Goal: Information Seeking & Learning: Learn about a topic

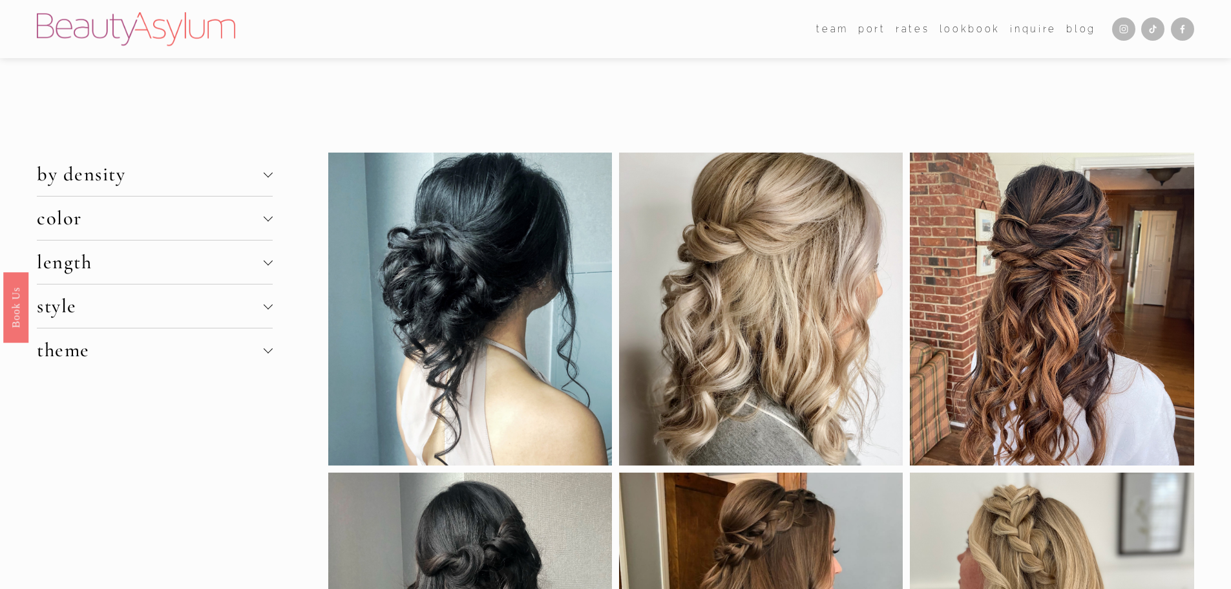
click at [267, 262] on div at bounding box center [267, 260] width 9 height 9
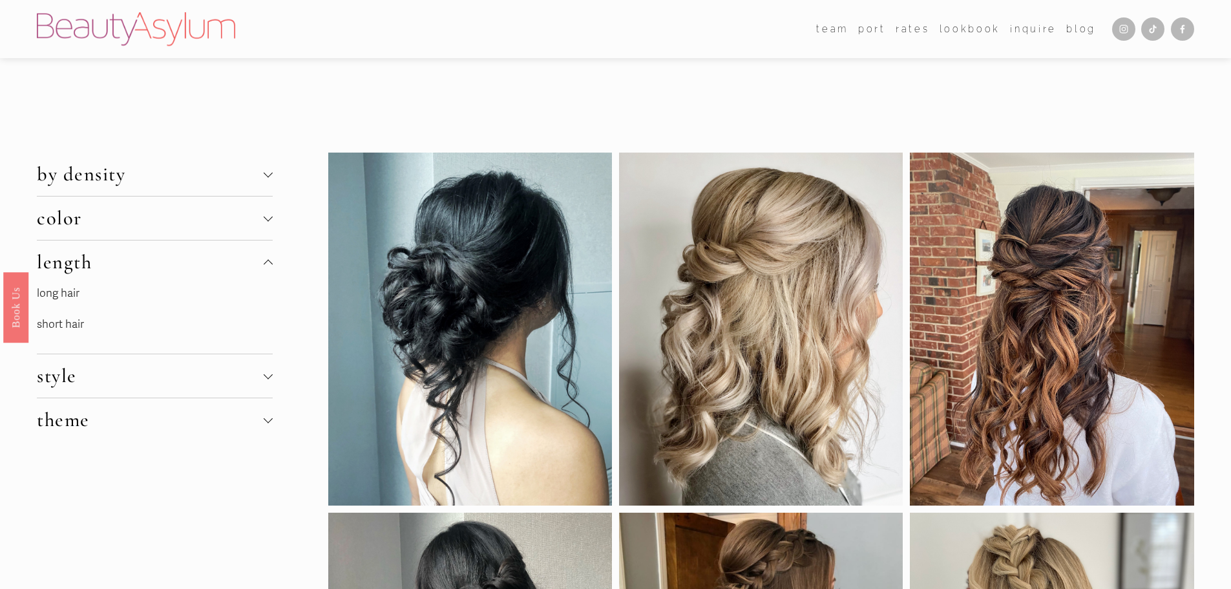
click at [79, 297] on link "long hair" at bounding box center [58, 293] width 43 height 14
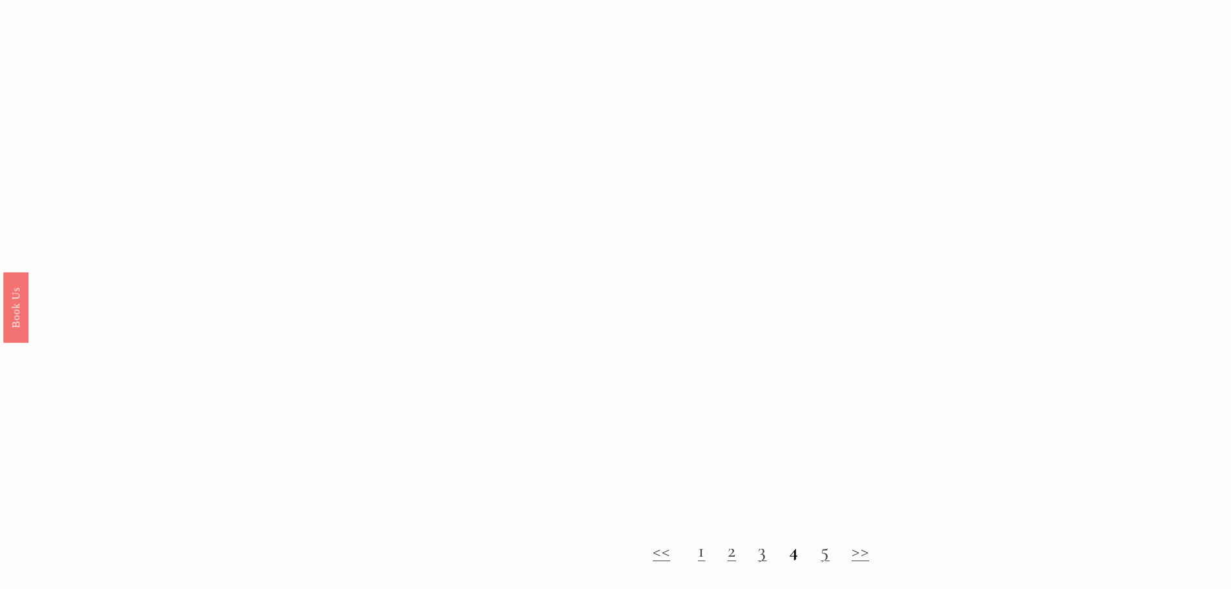
scroll to position [1745, 0]
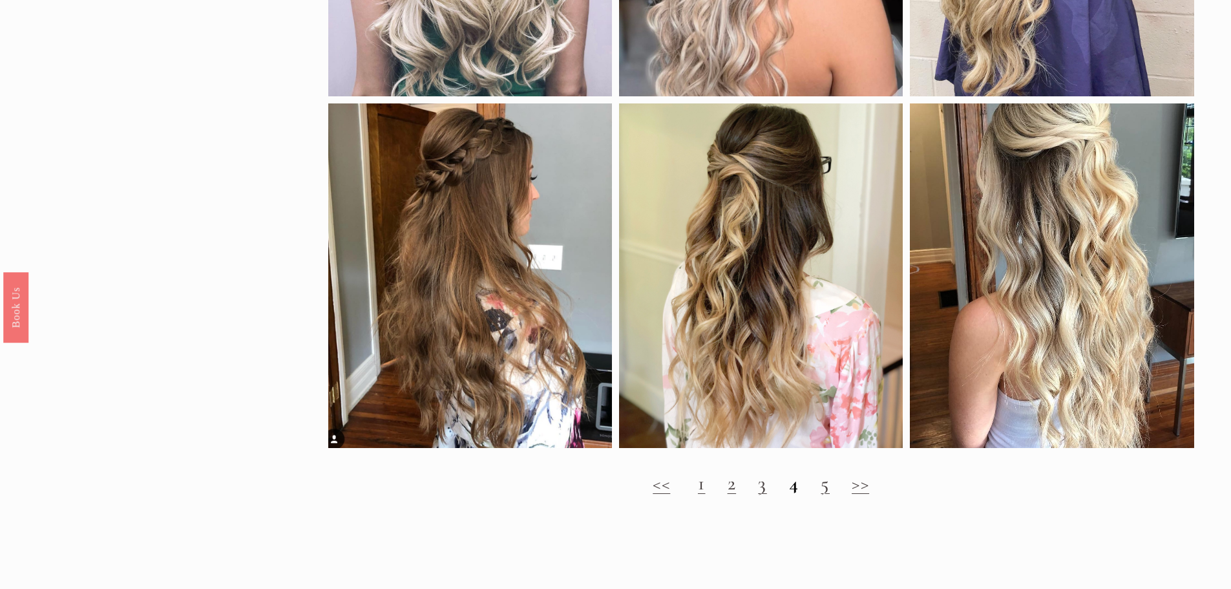
click at [728, 495] on link "2" at bounding box center [732, 483] width 9 height 24
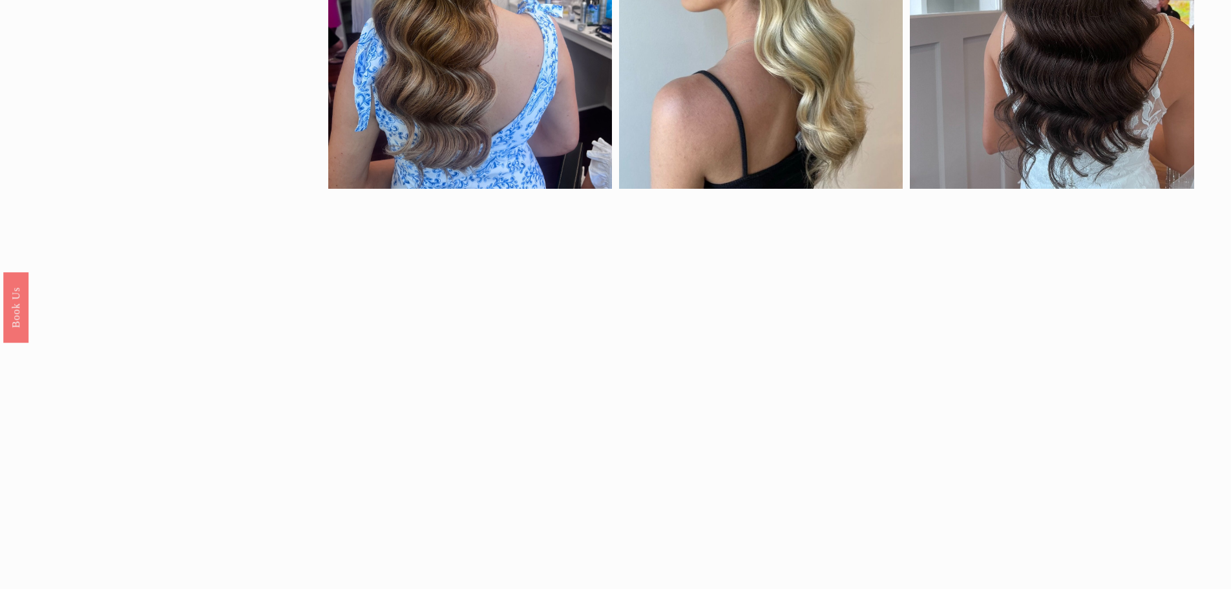
scroll to position [775, 0]
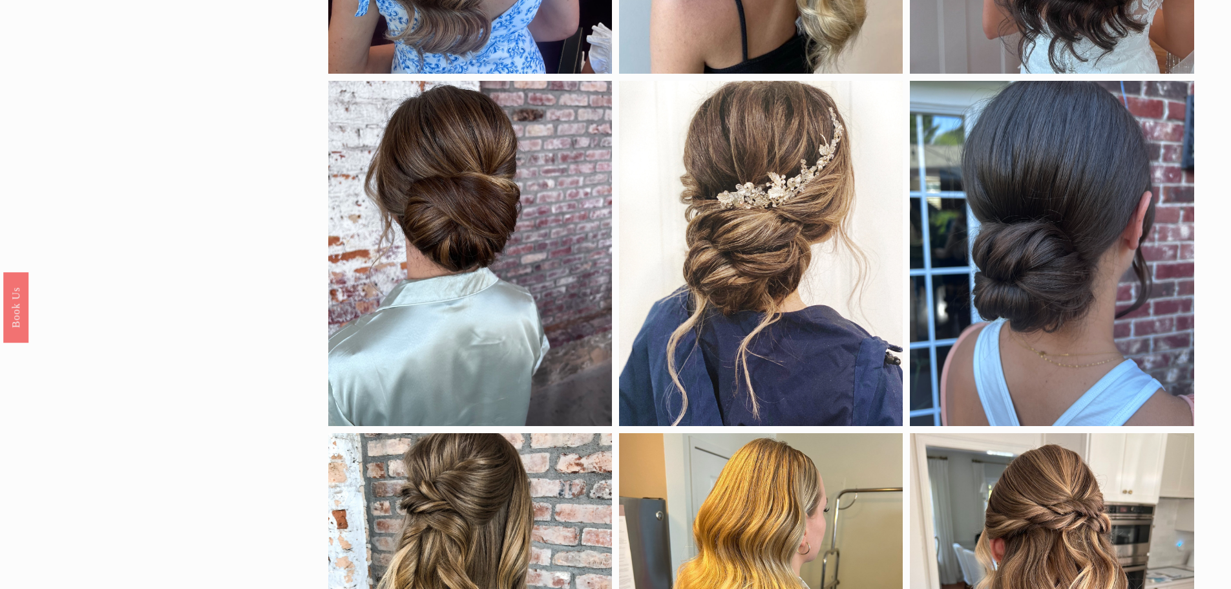
click at [185, 499] on div "by length long hair short hair color black blonde brunette red density fine hai…" at bounding box center [615, 493] width 1231 height 2232
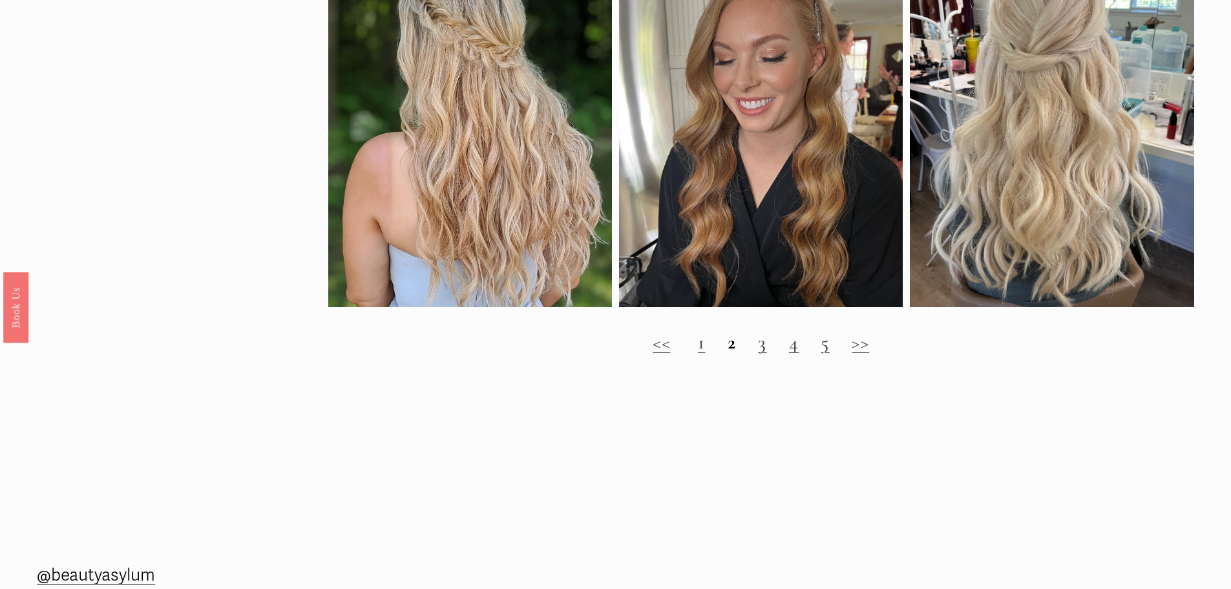
scroll to position [1874, 0]
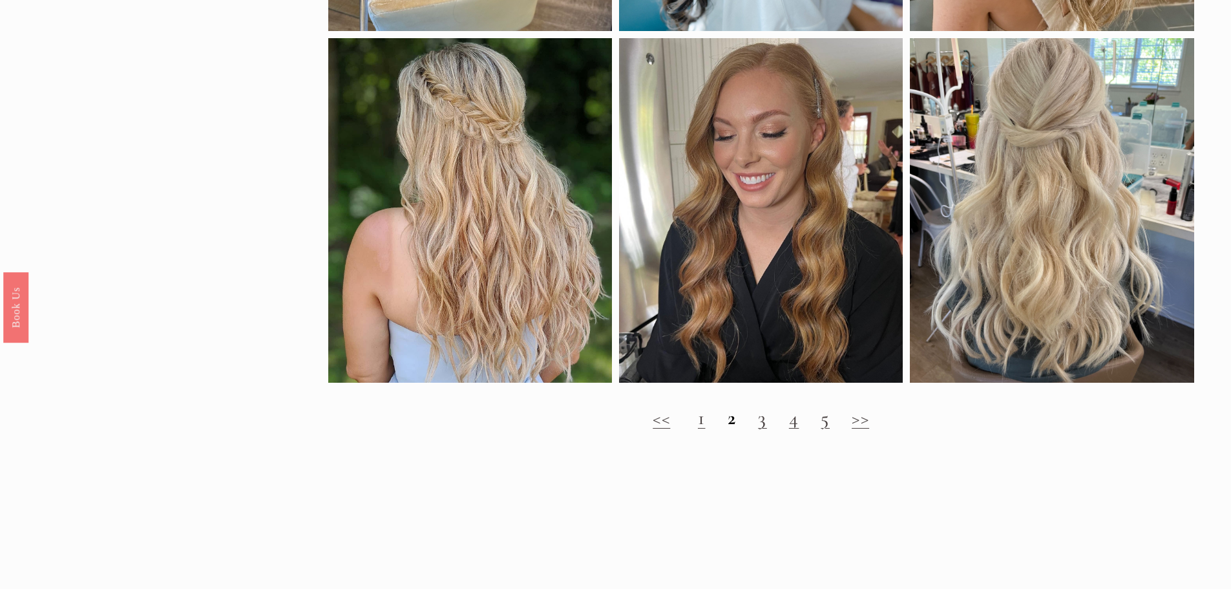
click at [759, 430] on link "3" at bounding box center [762, 418] width 9 height 24
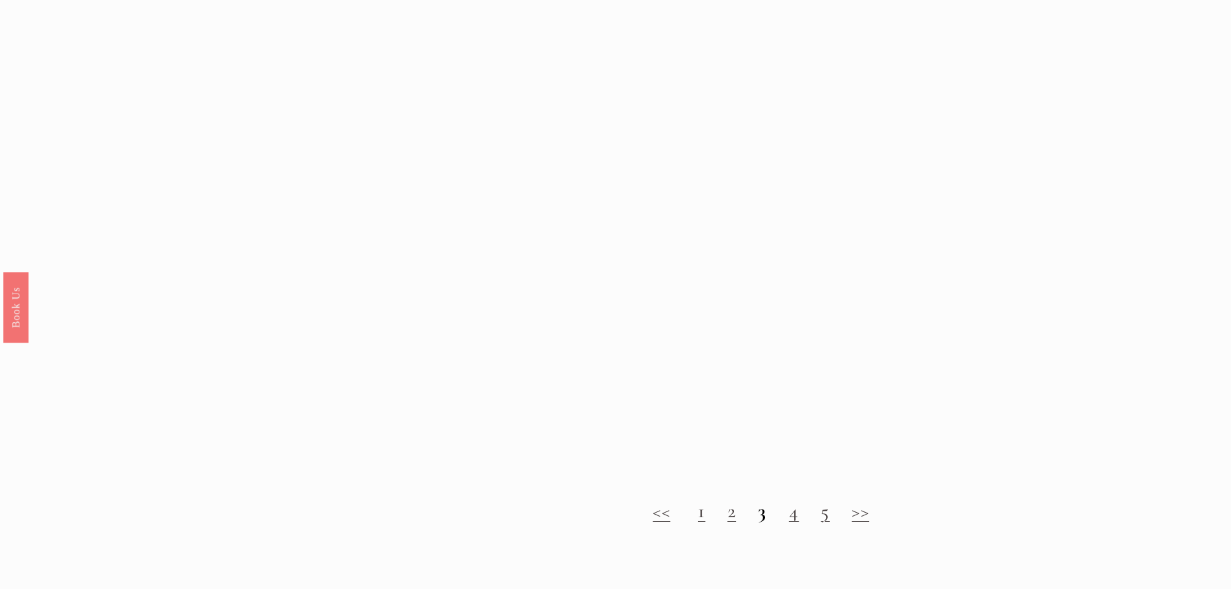
scroll to position [1098, 0]
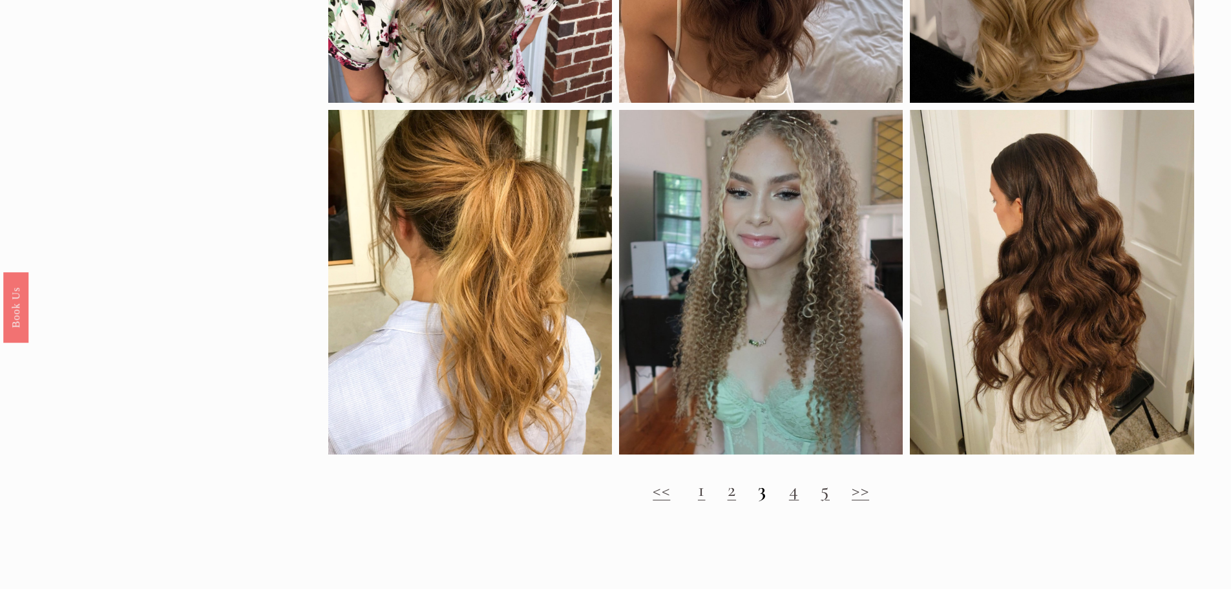
click at [796, 501] on link "4" at bounding box center [794, 489] width 10 height 24
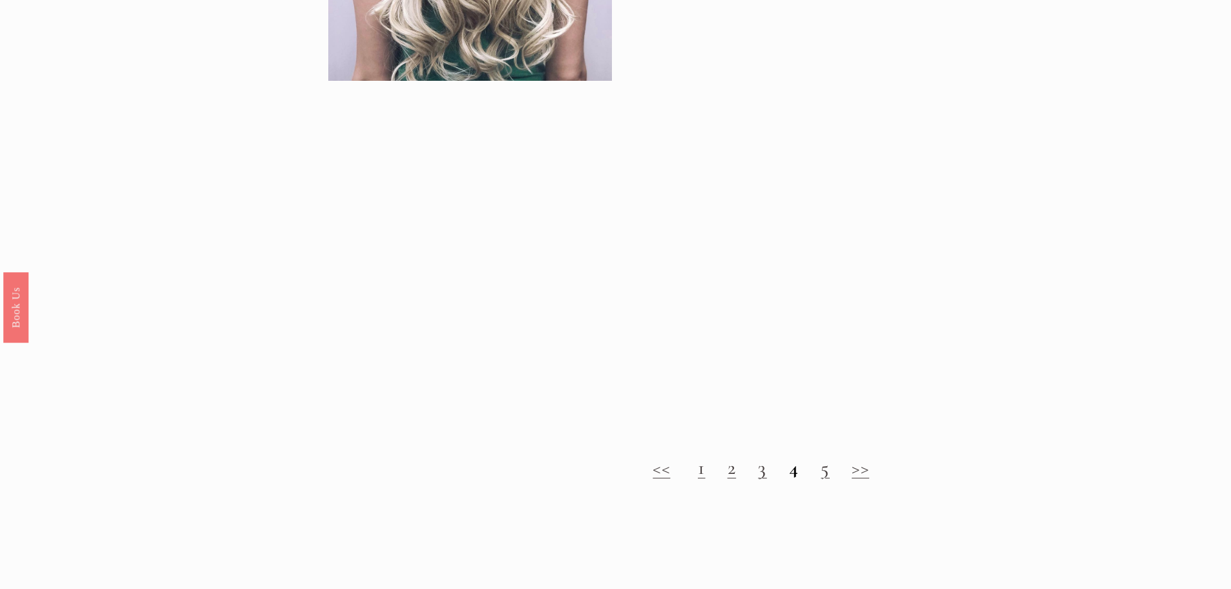
scroll to position [1874, 0]
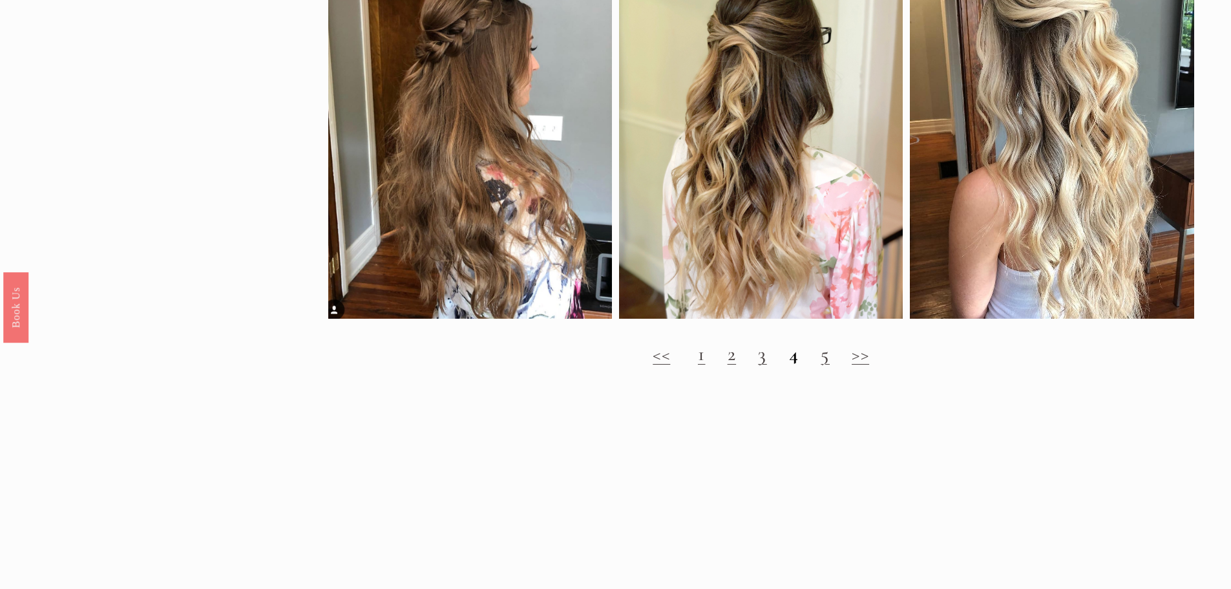
click at [815, 366] on h2 "<< 1 2 3 4 5 >>" at bounding box center [761, 353] width 866 height 23
click at [828, 366] on link "5" at bounding box center [825, 354] width 9 height 24
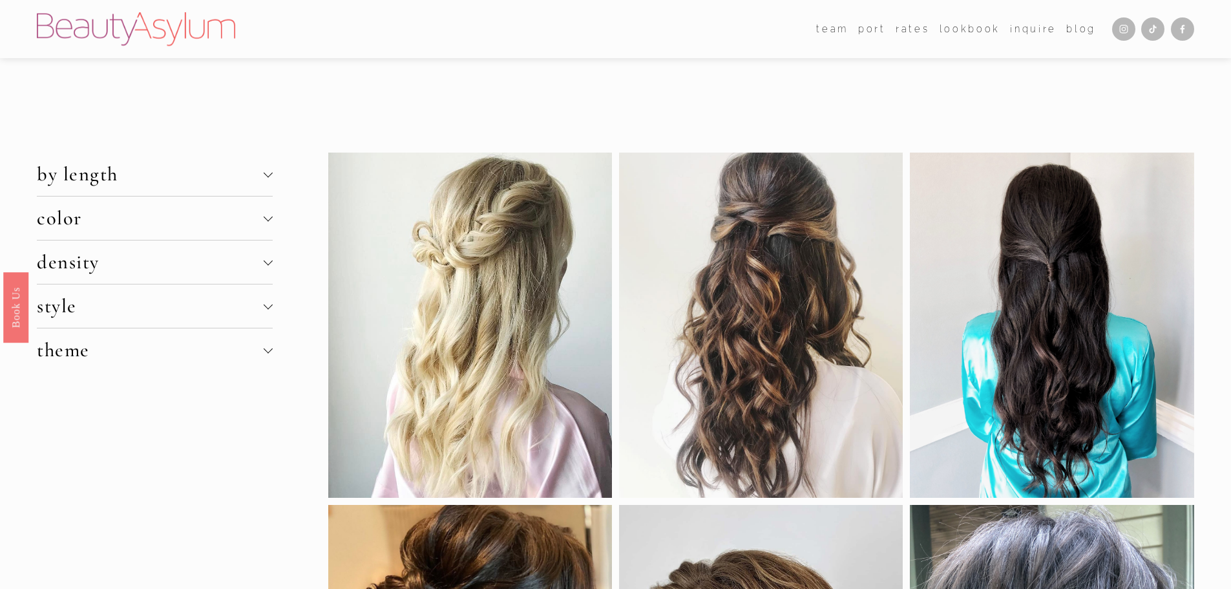
click at [253, 395] on div "by length long hair short hair color black blonde brunette red density fine hai…" at bounding box center [154, 292] width 235 height 281
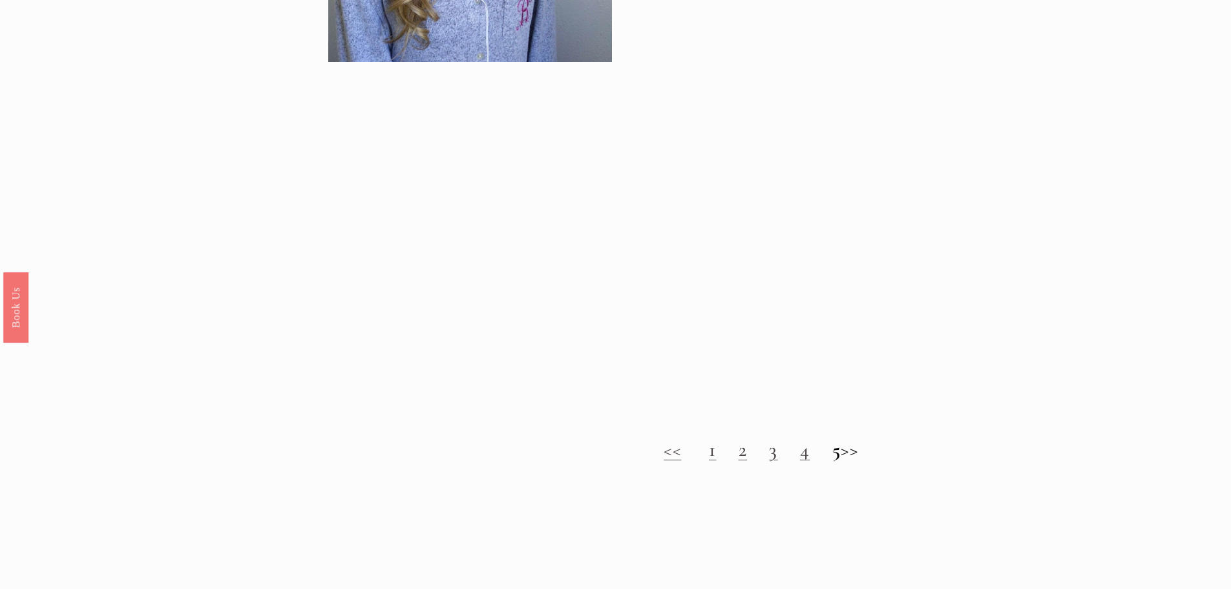
scroll to position [1551, 0]
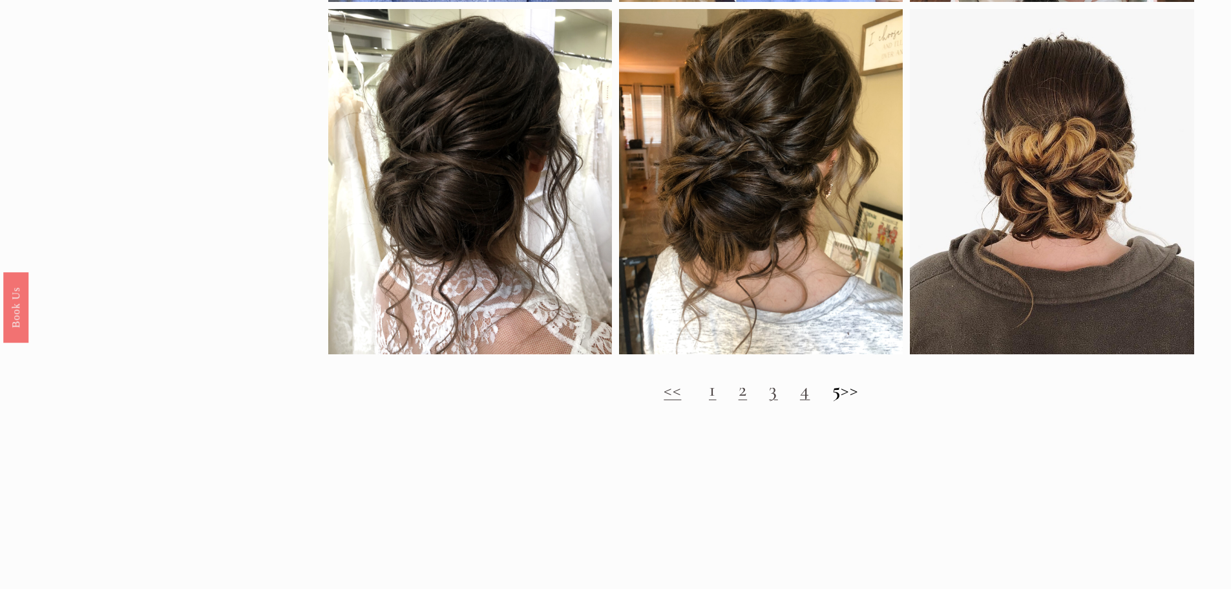
click at [709, 401] on link "1" at bounding box center [713, 389] width 8 height 24
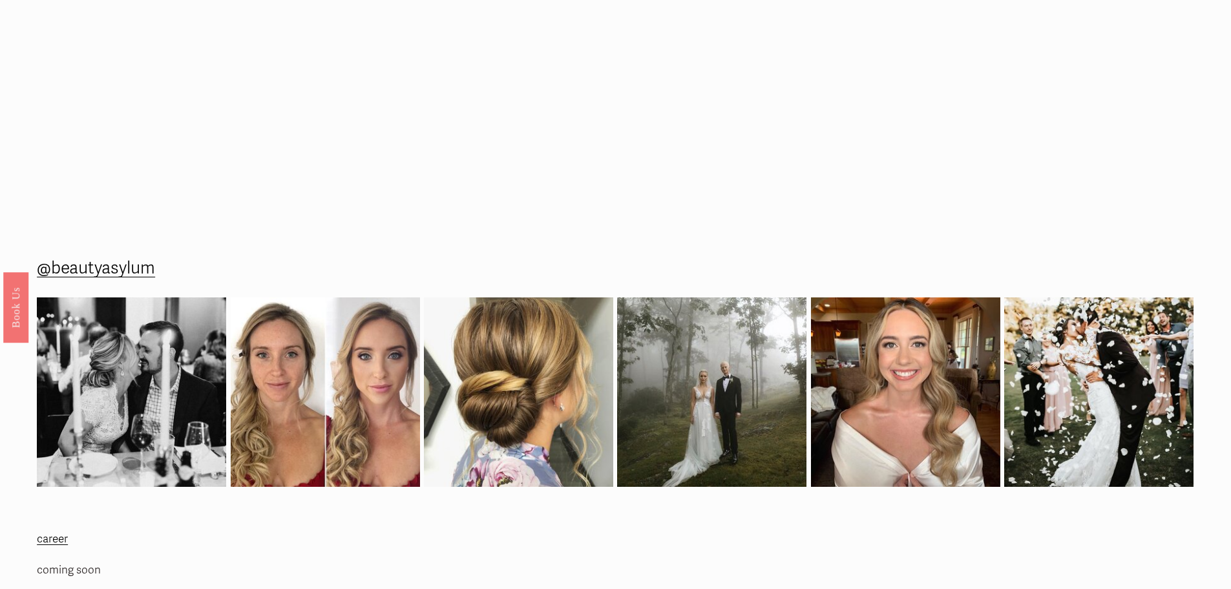
scroll to position [1809, 0]
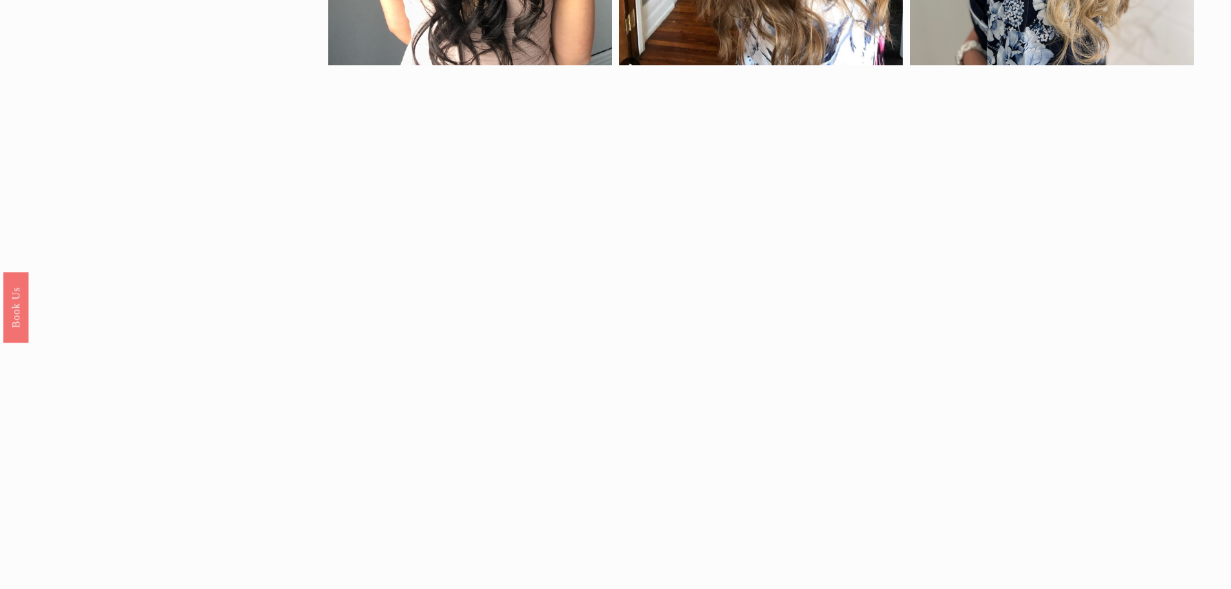
scroll to position [775, 0]
